Goal: Transaction & Acquisition: Purchase product/service

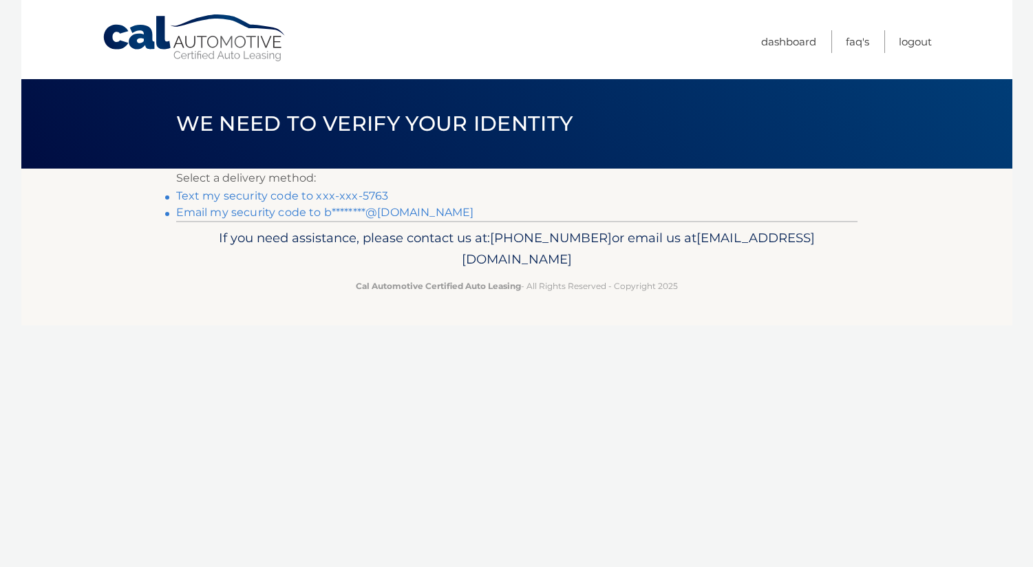
click at [317, 213] on link "Email my security code to b********@gmail.com" at bounding box center [325, 212] width 298 height 13
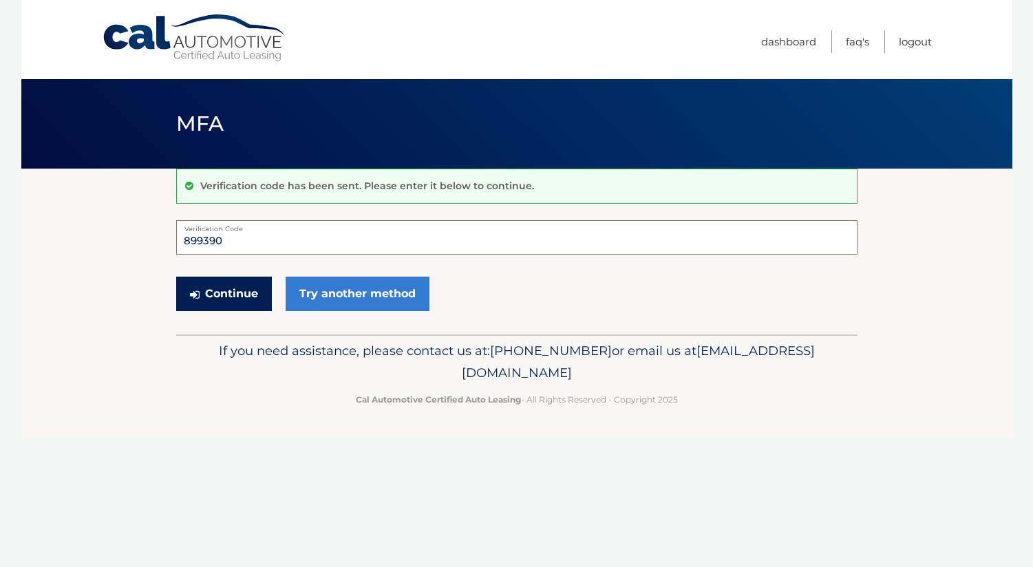
type input "899390"
click at [237, 291] on button "Continue" at bounding box center [224, 294] width 96 height 34
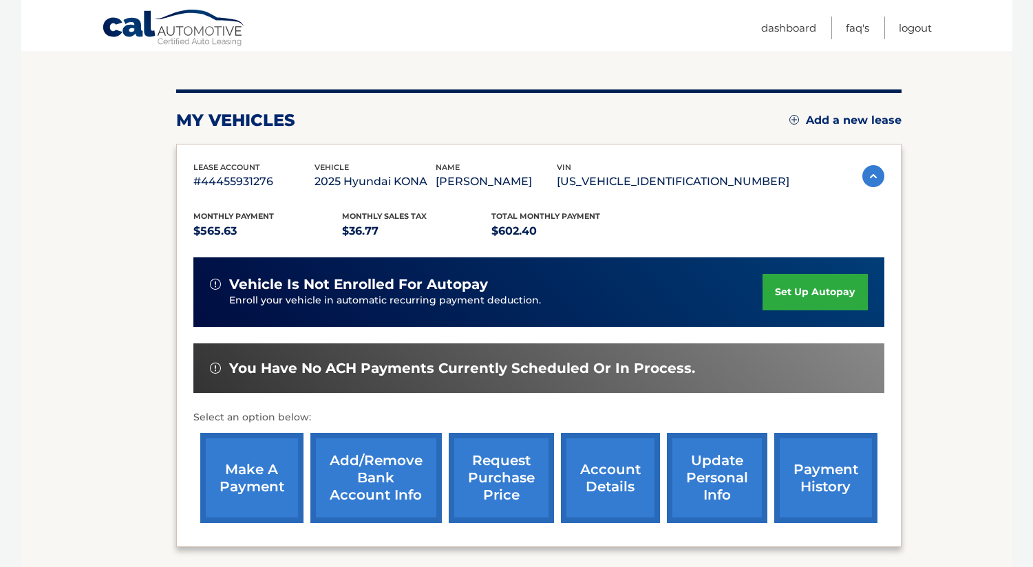
scroll to position [144, 0]
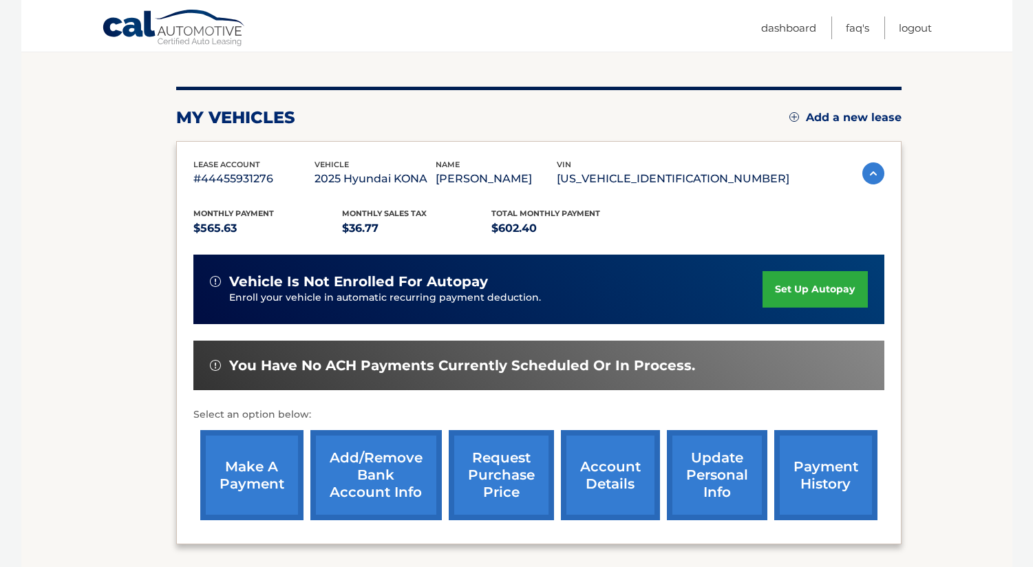
click at [276, 467] on link "make a payment" at bounding box center [251, 475] width 103 height 90
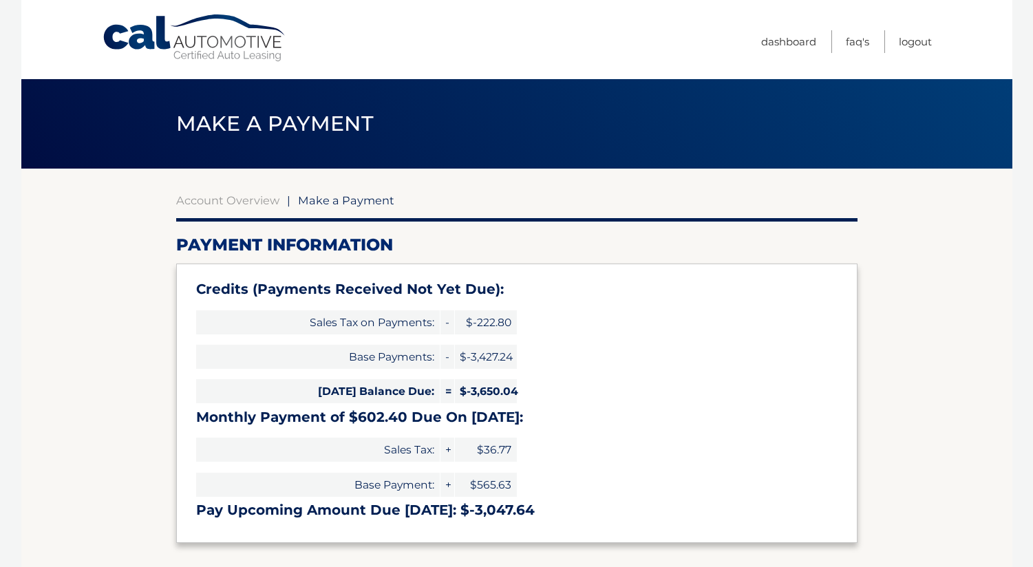
select select "YTJiMmY5NjUtZDIwZC00YWE2LWFlYjItNWNiNGY3YTIyYmNm"
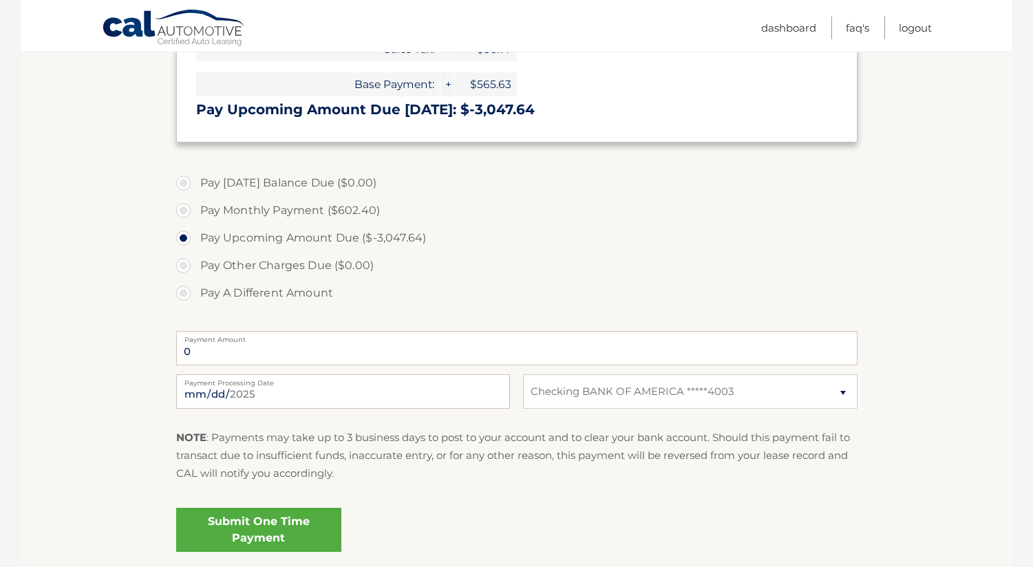
scroll to position [405, 0]
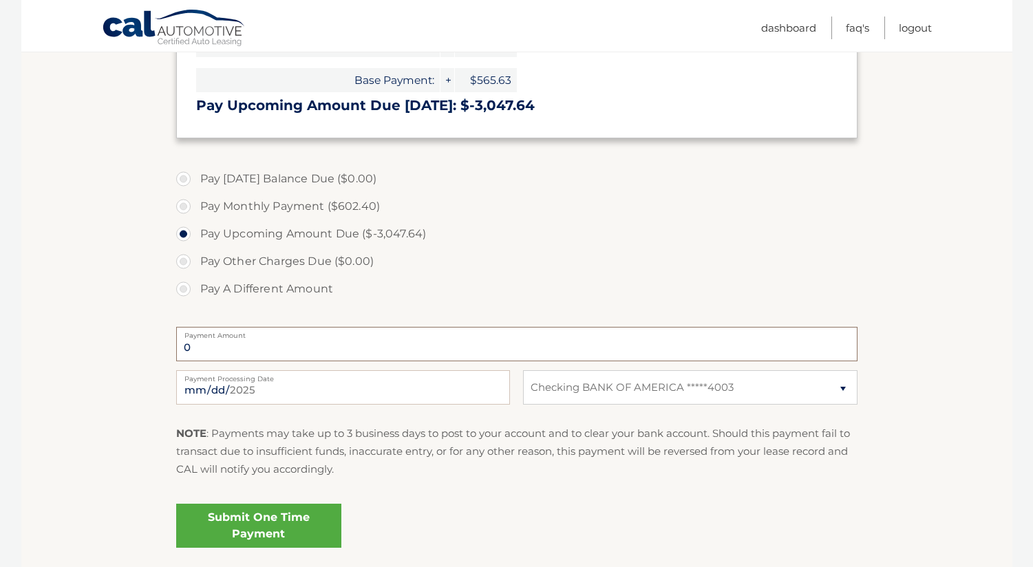
click at [278, 345] on input "0" at bounding box center [516, 344] width 681 height 34
click at [193, 347] on input "0" at bounding box center [516, 344] width 681 height 34
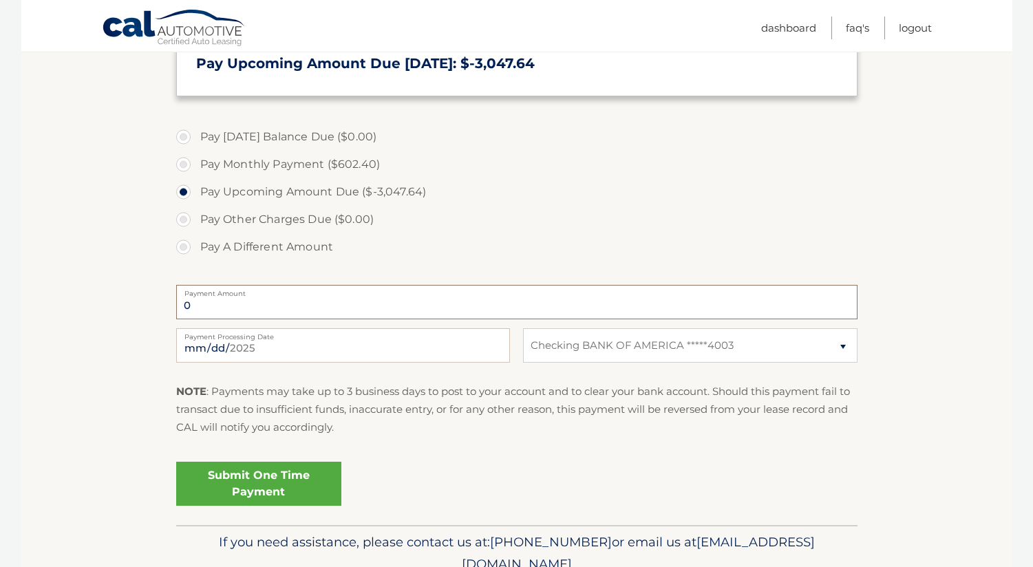
scroll to position [440, 0]
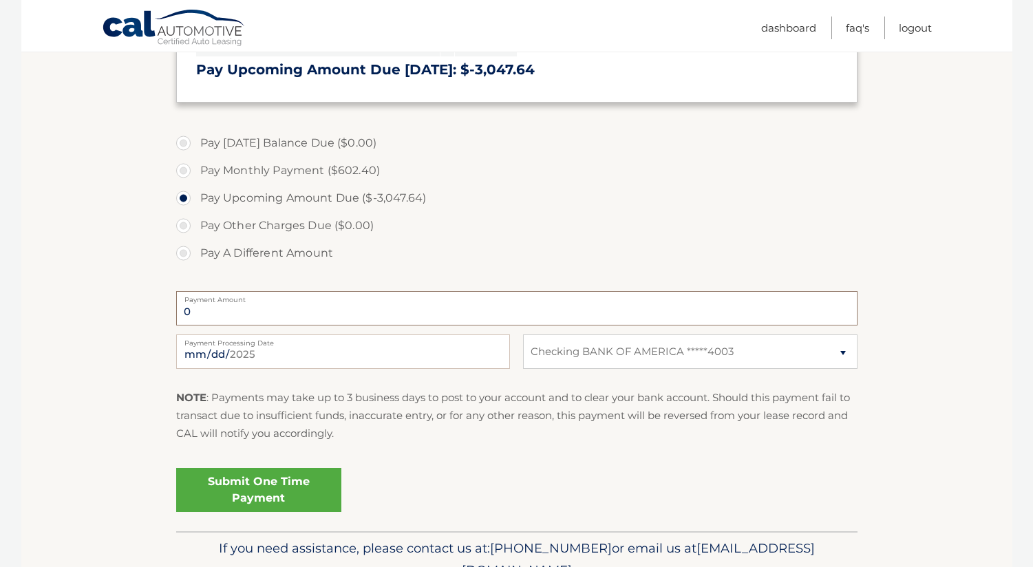
click at [191, 307] on input "0" at bounding box center [516, 308] width 681 height 34
click at [190, 307] on input "0" at bounding box center [516, 308] width 681 height 34
click at [185, 168] on label "Pay Monthly Payment ($602.40)" at bounding box center [516, 171] width 681 height 28
click at [185, 168] on input "Pay Monthly Payment ($602.40)" at bounding box center [189, 168] width 14 height 22
radio input "true"
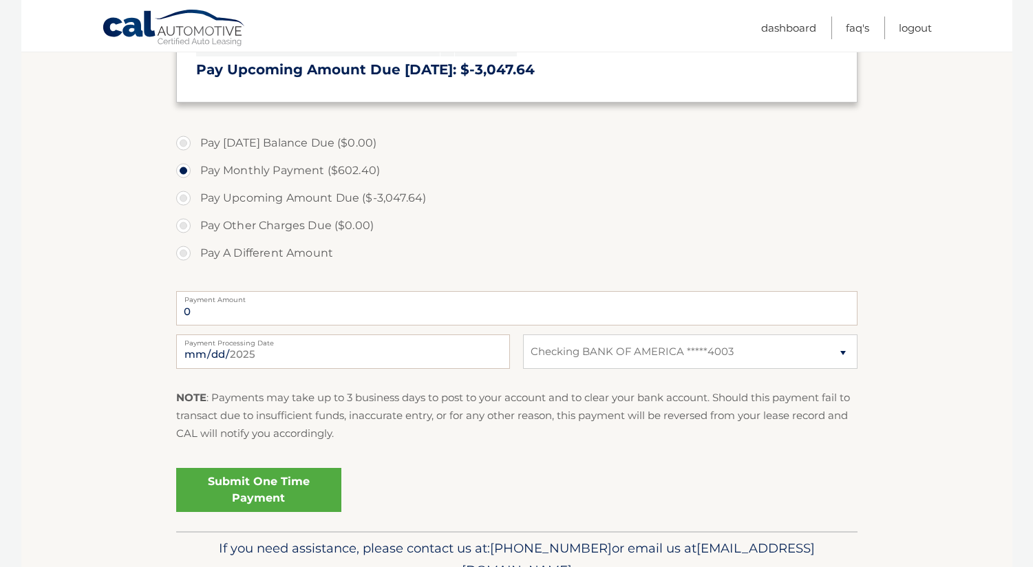
type input "602.40"
click at [256, 358] on input "2025-08-29" at bounding box center [343, 351] width 334 height 34
type input "2025-09-02"
click at [291, 446] on div "NOTE : Payments may take up to 3 business days to post to your account and to c…" at bounding box center [516, 421] width 681 height 65
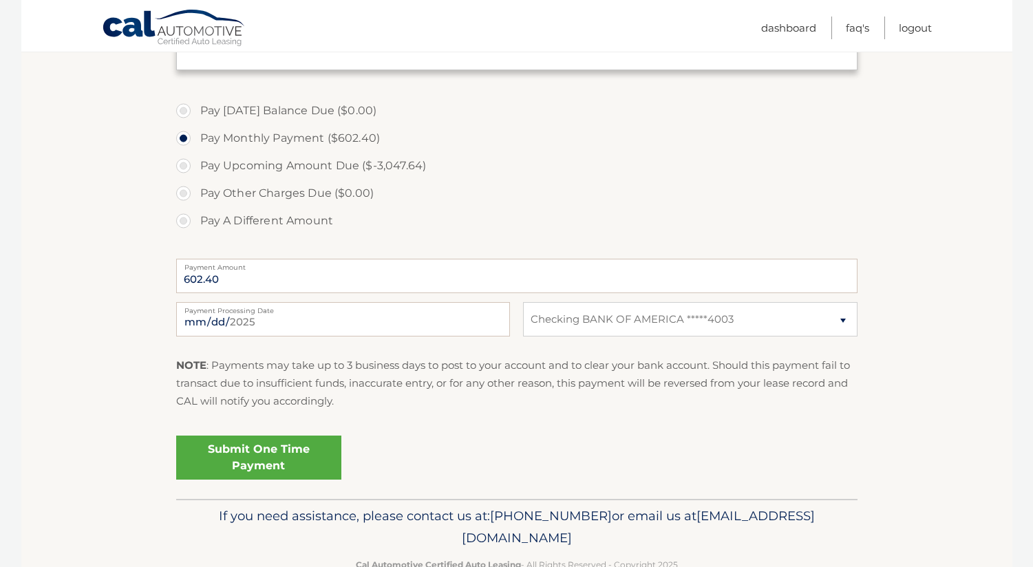
scroll to position [474, 0]
click at [283, 449] on link "Submit One Time Payment" at bounding box center [258, 456] width 165 height 44
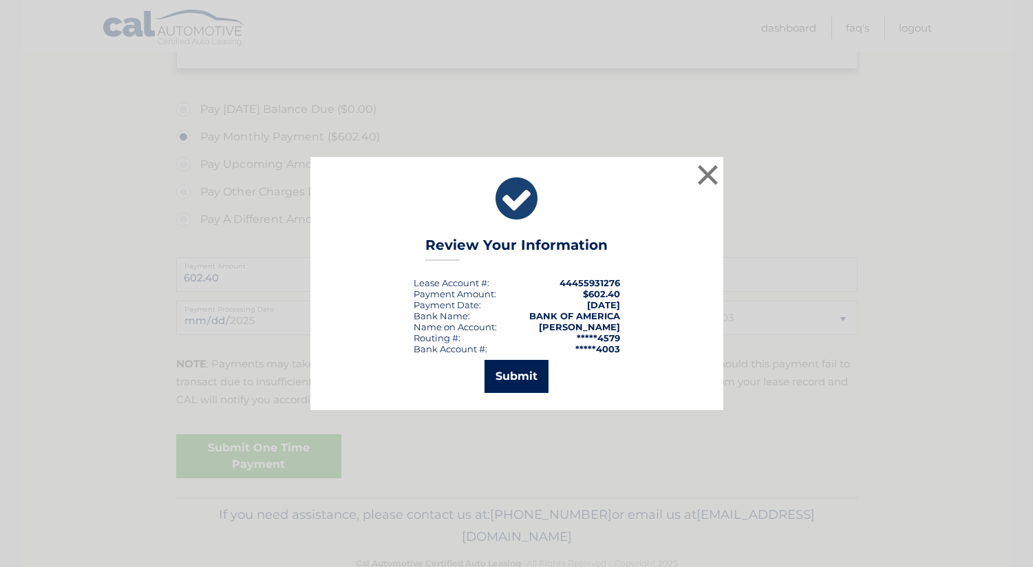
click at [529, 374] on button "Submit" at bounding box center [516, 376] width 64 height 33
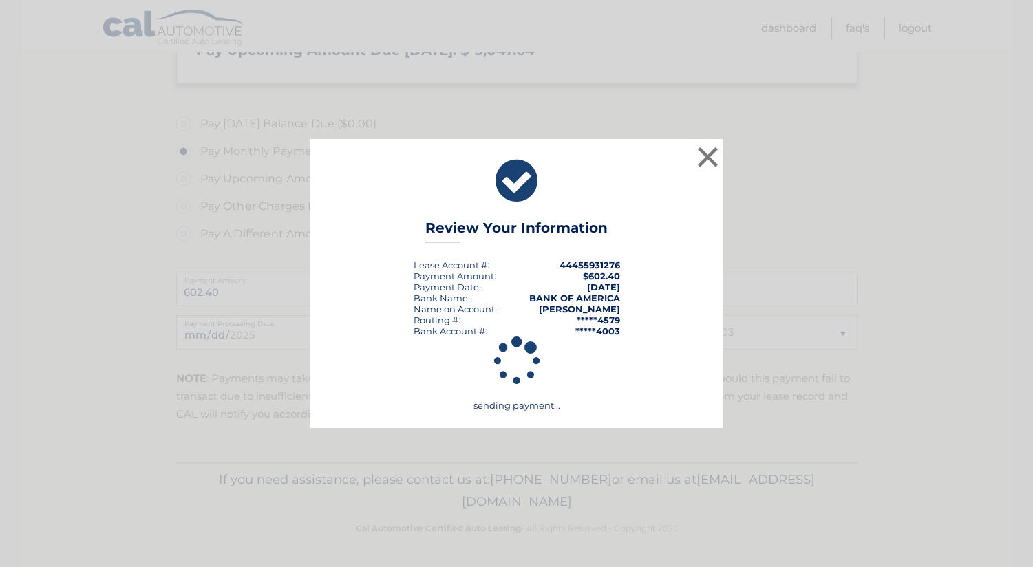
scroll to position [455, 0]
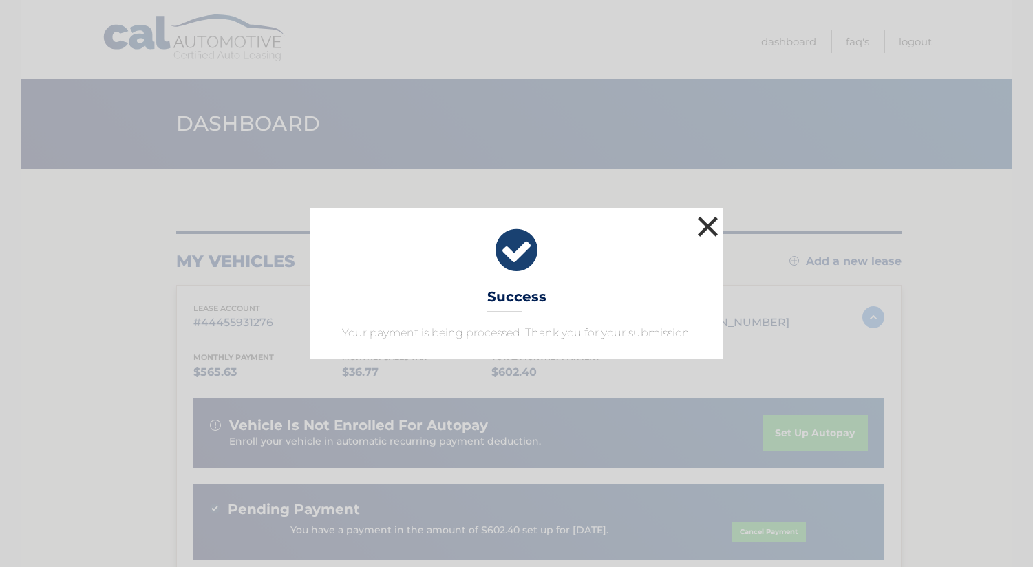
click at [704, 228] on button "×" at bounding box center [708, 227] width 28 height 28
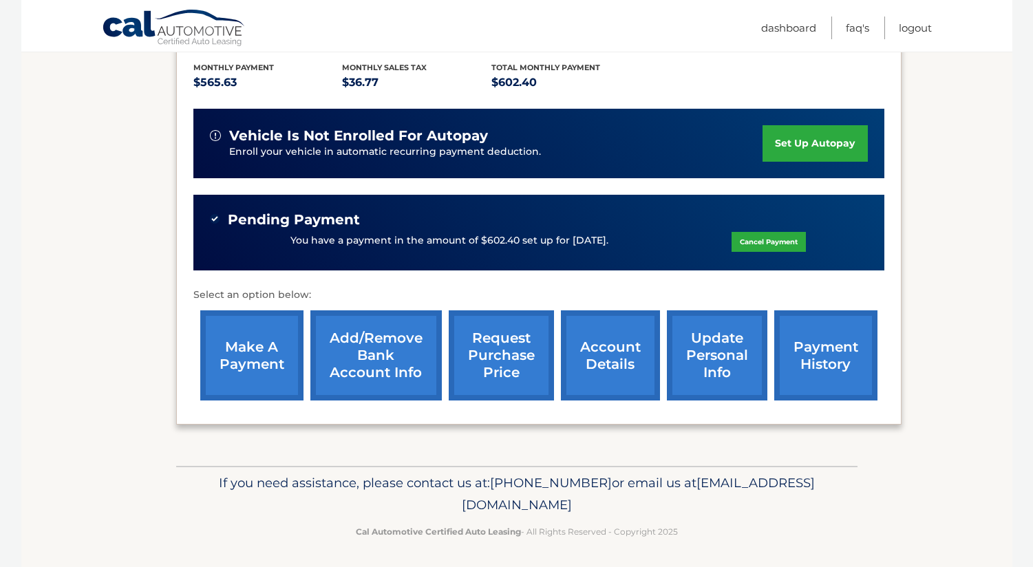
scroll to position [289, 0]
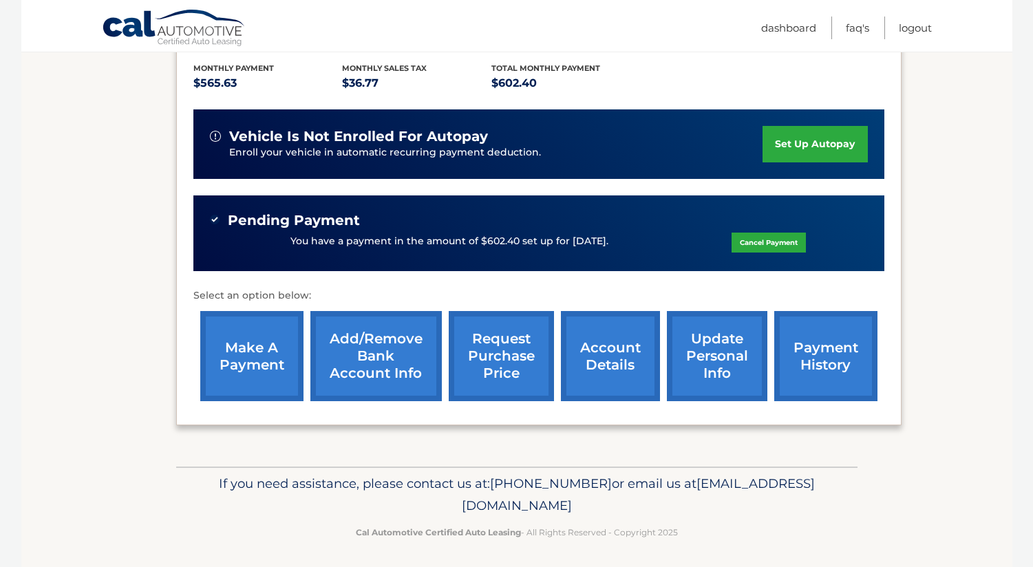
click at [788, 349] on link "payment history" at bounding box center [825, 356] width 103 height 90
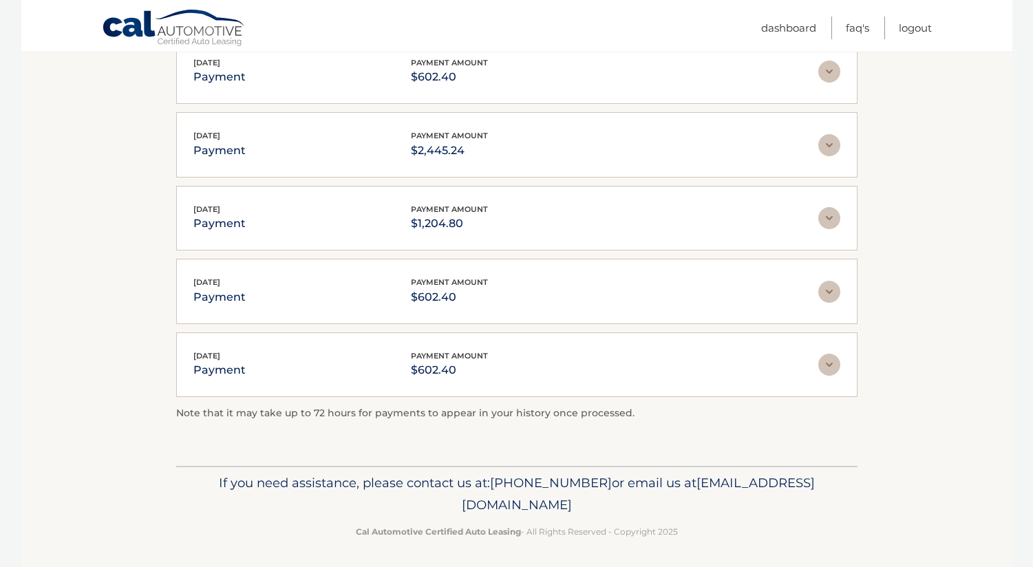
scroll to position [280, 0]
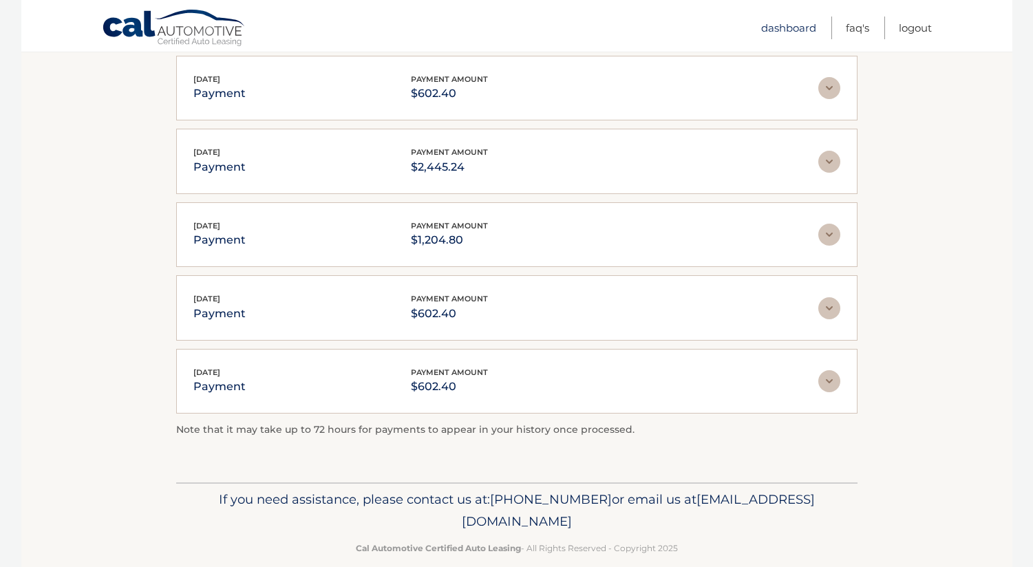
click at [775, 29] on link "Dashboard" at bounding box center [788, 28] width 55 height 23
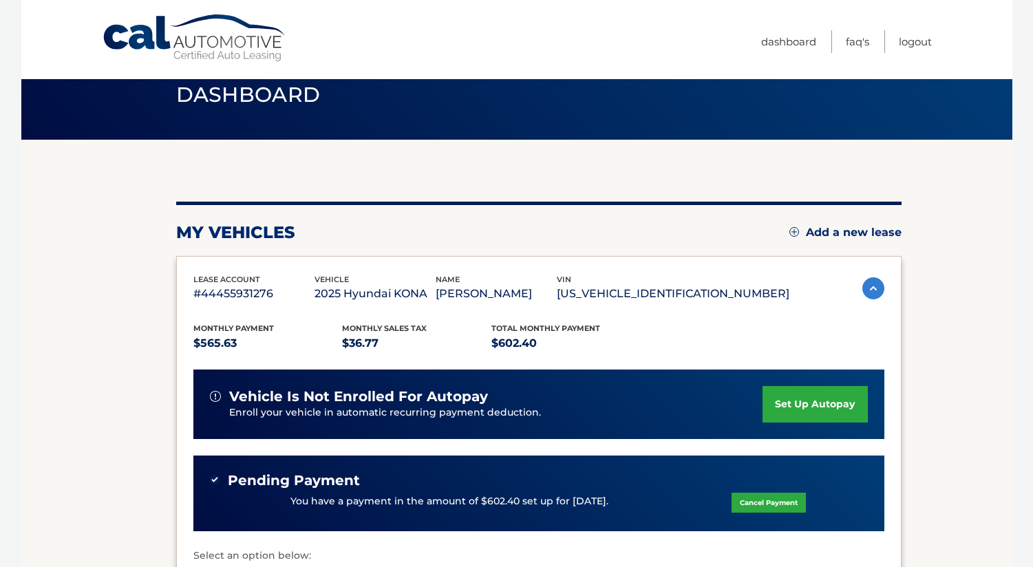
scroll to position [31, 0]
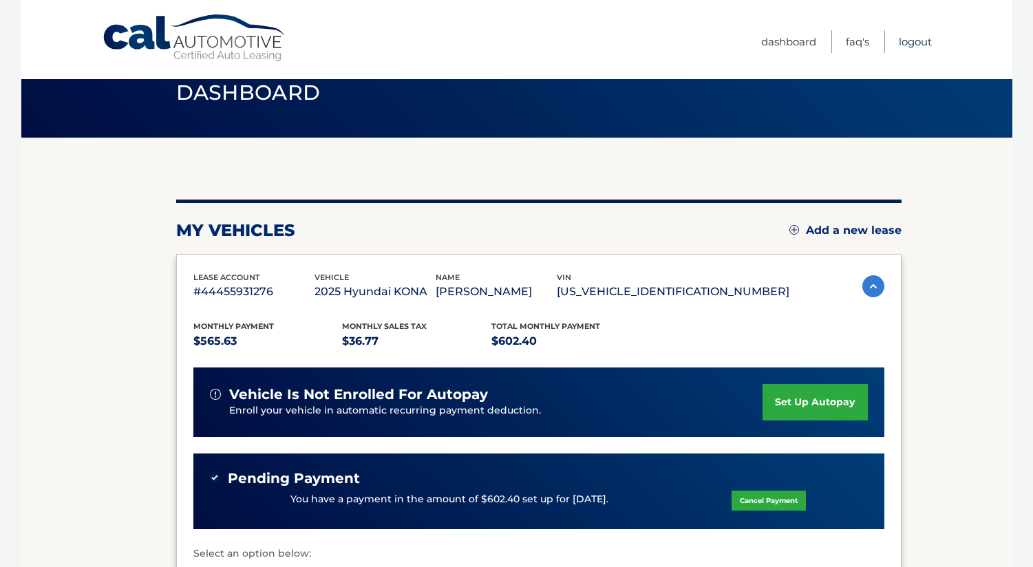
click at [910, 45] on link "Logout" at bounding box center [915, 41] width 33 height 23
